Goal: Information Seeking & Learning: Learn about a topic

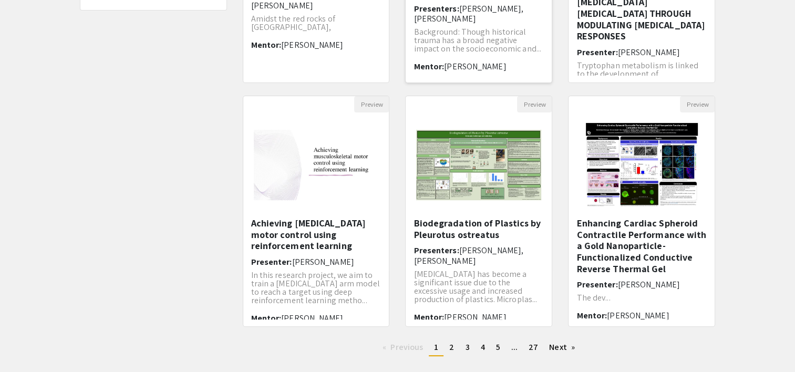
scroll to position [324, 0]
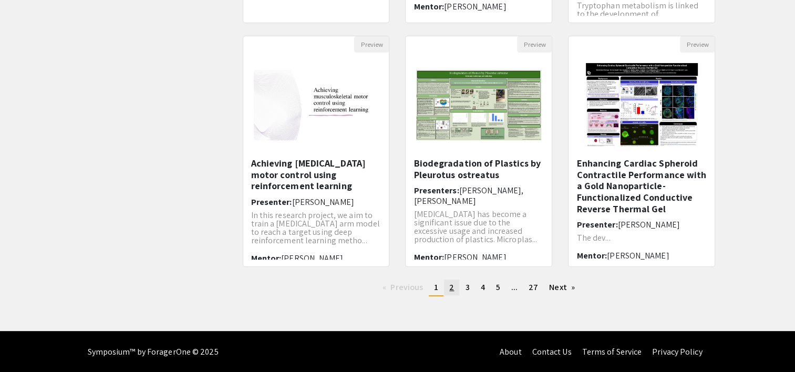
click at [456, 287] on link "page 2" at bounding box center [451, 288] width 15 height 16
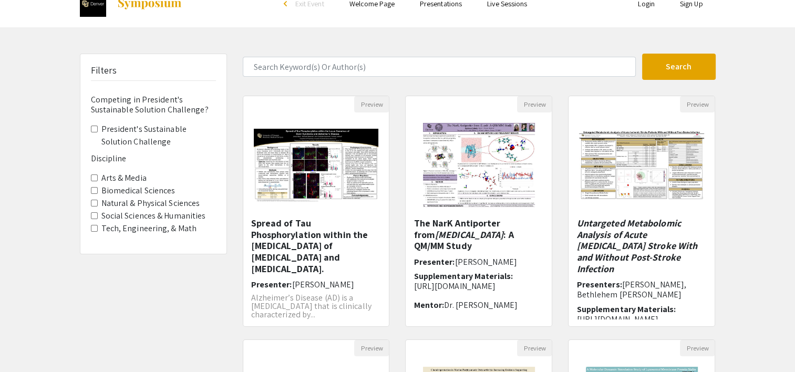
scroll to position [21, 0]
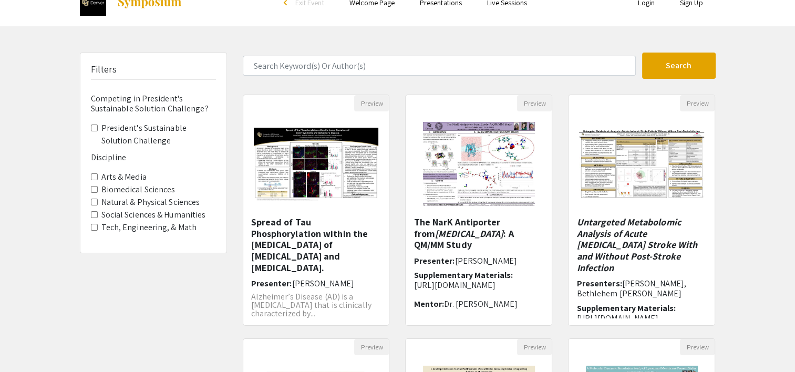
click at [138, 218] on label "Social Sciences & Humanities" at bounding box center [153, 215] width 105 height 13
click at [98, 218] on Humanities "Social Sciences & Humanities" at bounding box center [94, 214] width 7 height 7
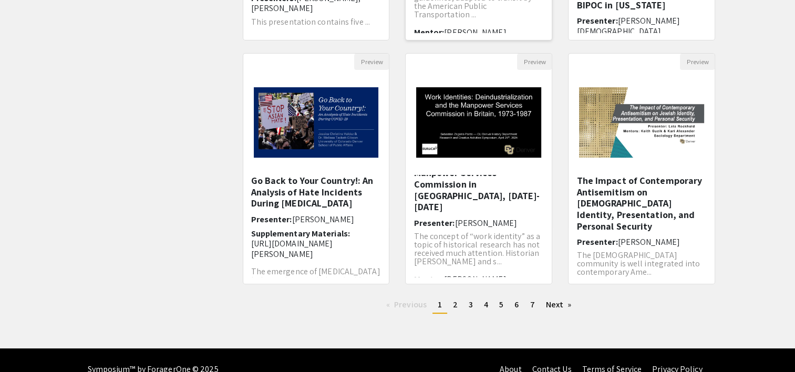
scroll to position [308, 0]
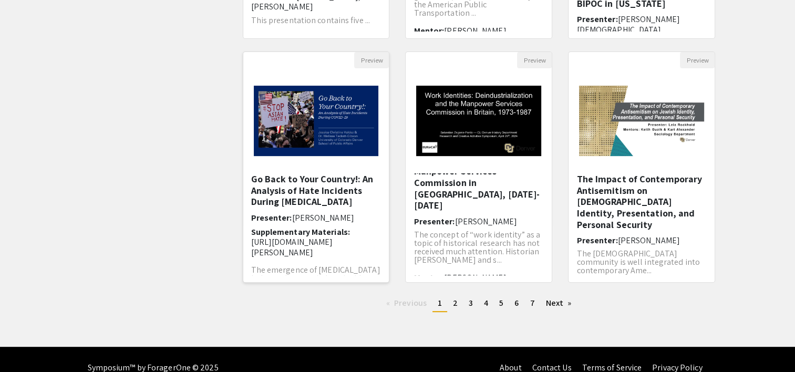
click at [326, 183] on h5 "Go Back to Your Country!: An Analysis of Hate Incidents During [MEDICAL_DATA]" at bounding box center [316, 190] width 130 height 34
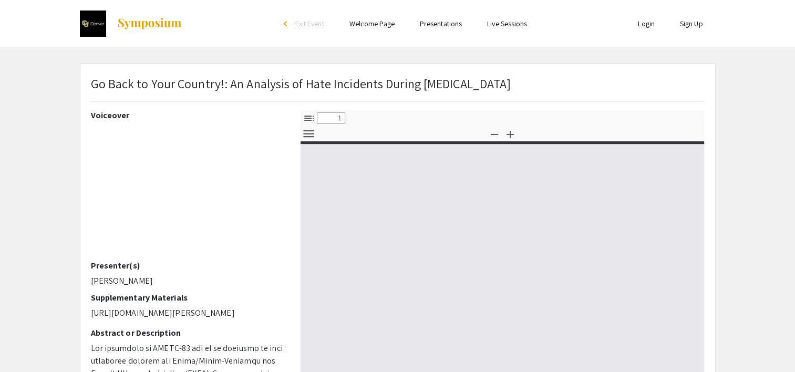
select select "custom"
type input "0"
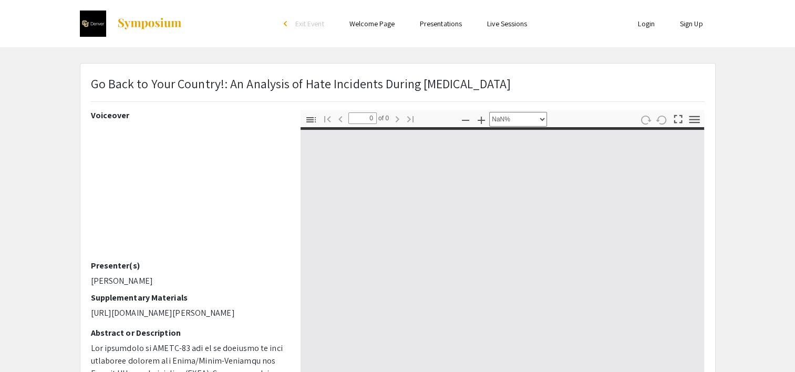
select select "auto"
type input "1"
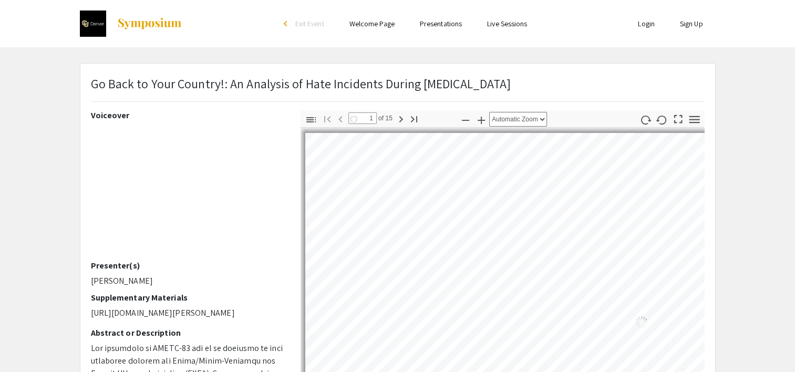
select select "auto"
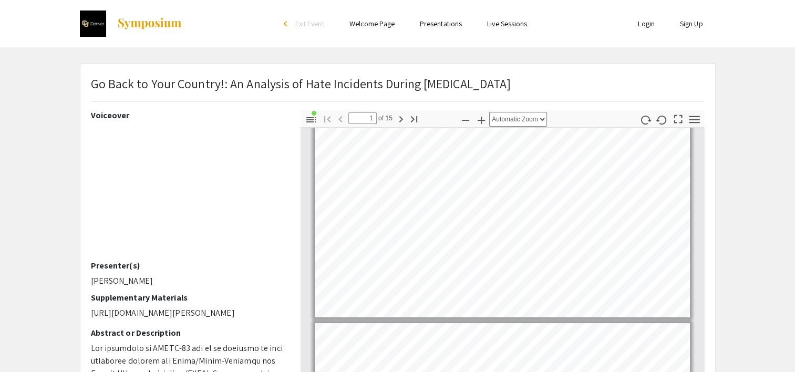
scroll to position [27, 0]
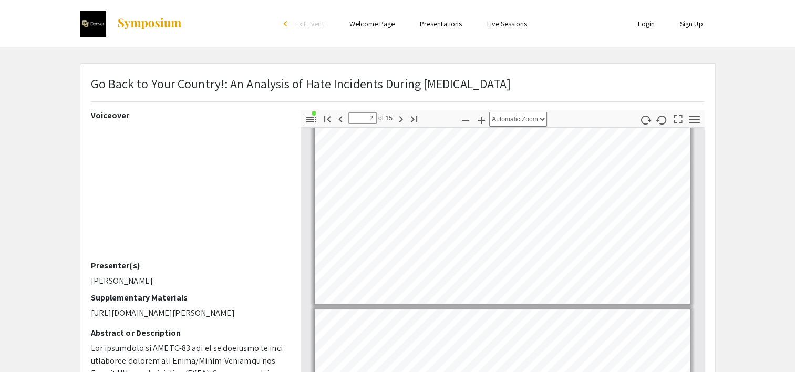
type input "3"
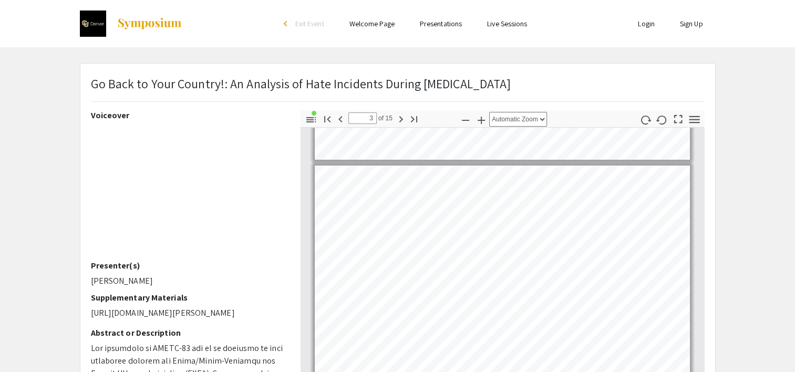
scroll to position [447, 0]
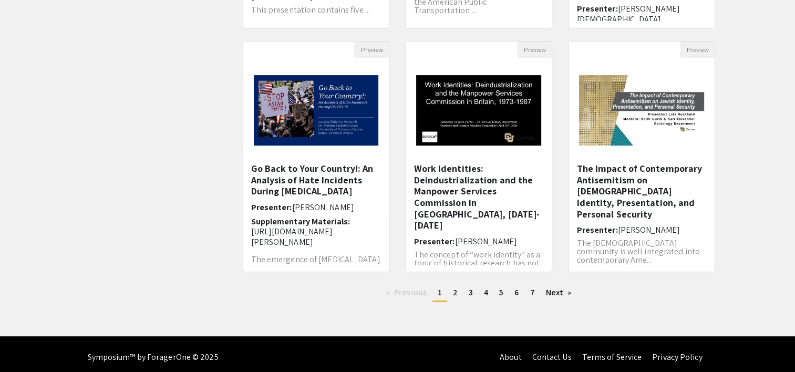
scroll to position [319, 0]
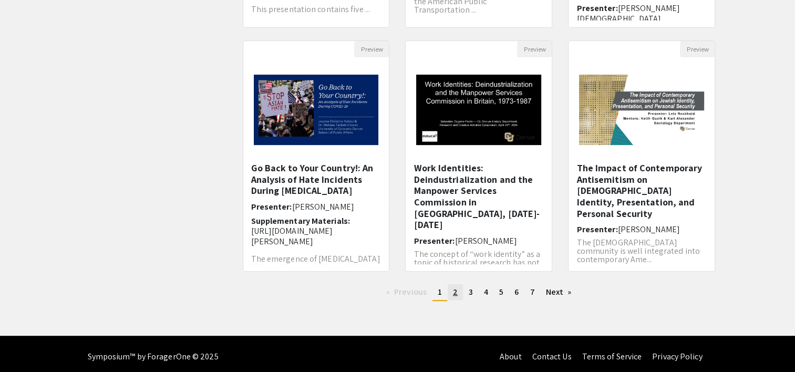
click at [453, 296] on span "2" at bounding box center [455, 292] width 5 height 11
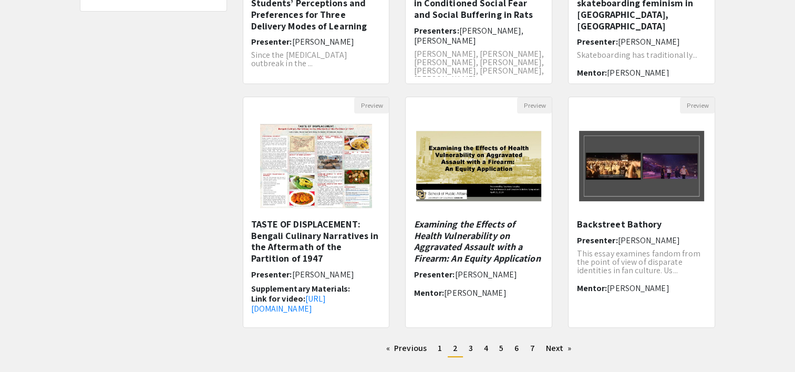
scroll to position [265, 0]
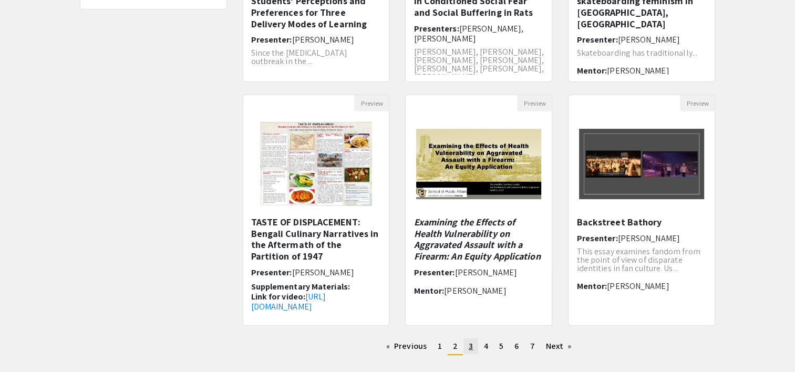
click at [475, 345] on link "page 3" at bounding box center [471, 347] width 15 height 16
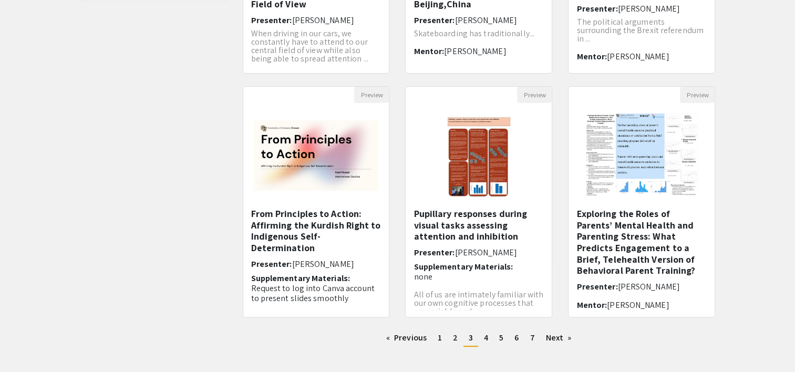
scroll to position [324, 0]
